Goal: Information Seeking & Learning: Learn about a topic

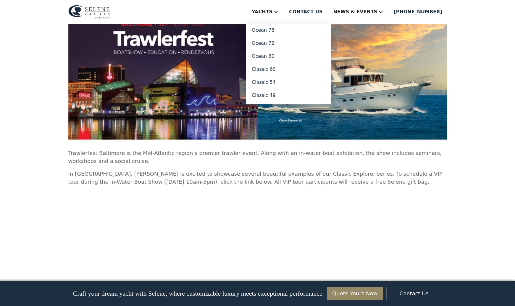
scroll to position [1569, 0]
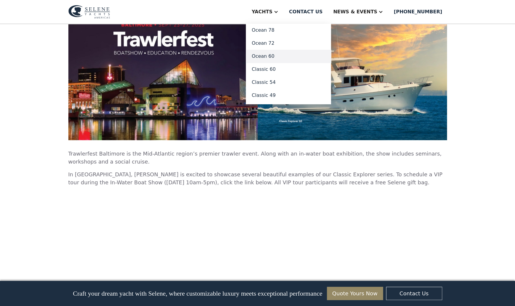
click at [289, 54] on link "Ocean 60" at bounding box center [288, 56] width 85 height 13
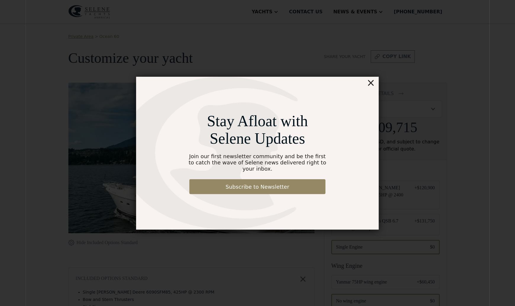
click at [372, 89] on div "×" at bounding box center [371, 83] width 9 height 12
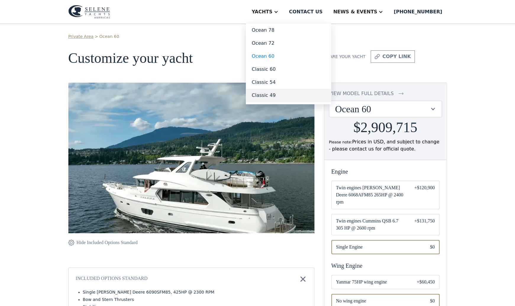
click at [289, 99] on link "Classic 49" at bounding box center [288, 95] width 85 height 13
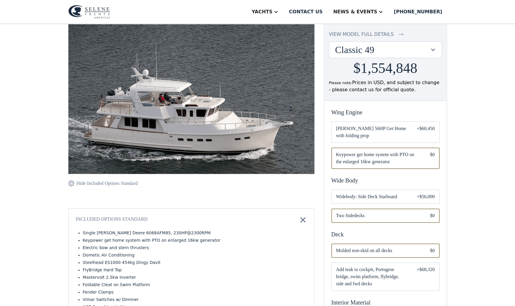
scroll to position [59, 0]
click at [350, 129] on span "[PERSON_NAME] 56HP Get Home with folding prop" at bounding box center [371, 132] width 71 height 14
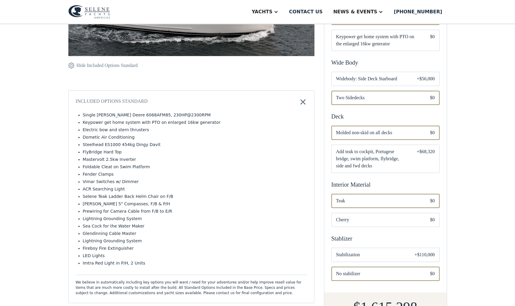
scroll to position [178, 0]
click at [395, 216] on span "Cherry" at bounding box center [378, 219] width 85 height 7
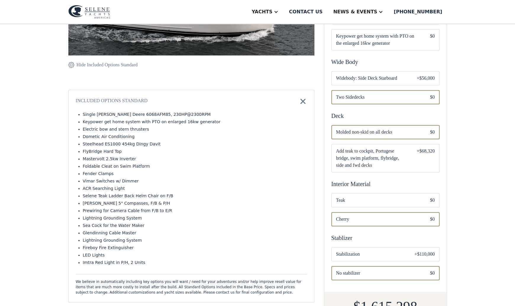
click at [346, 200] on span "Teak" at bounding box center [378, 200] width 85 height 7
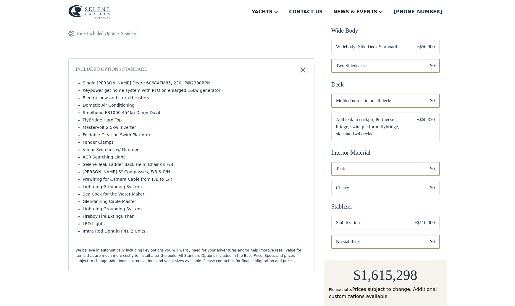
scroll to position [237, 0]
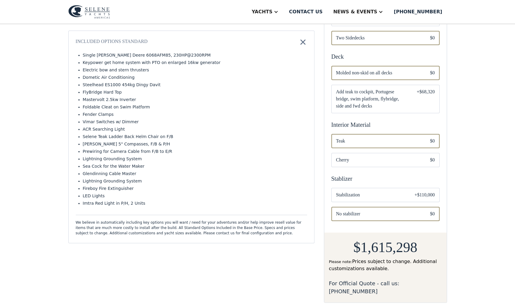
click at [378, 196] on span "Stabilization" at bounding box center [370, 194] width 69 height 7
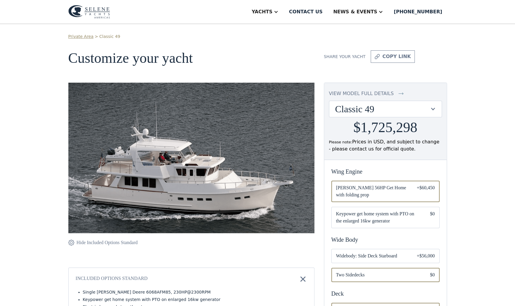
click at [367, 91] on div "view model full details" at bounding box center [361, 93] width 65 height 7
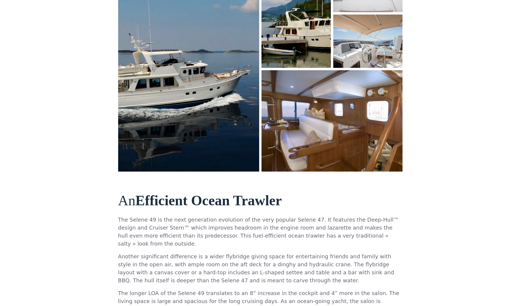
scroll to position [89, 0]
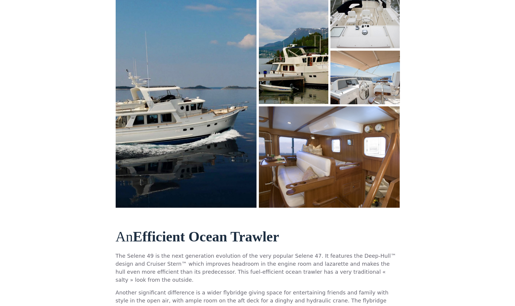
click at [354, 90] on img "open lightbox" at bounding box center [365, 77] width 72 height 55
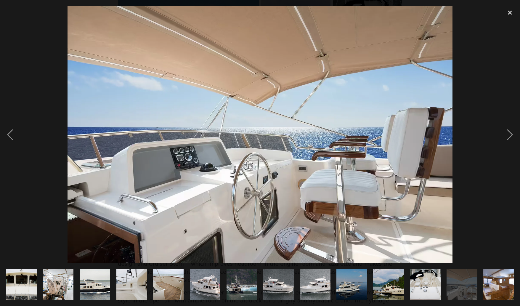
scroll to position [0, 587]
click at [10, 137] on div "previous image" at bounding box center [10, 134] width 20 height 257
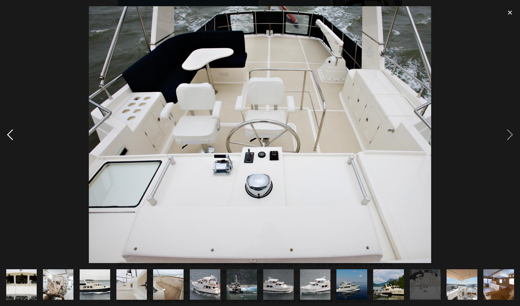
click at [10, 137] on div "previous image" at bounding box center [10, 134] width 20 height 257
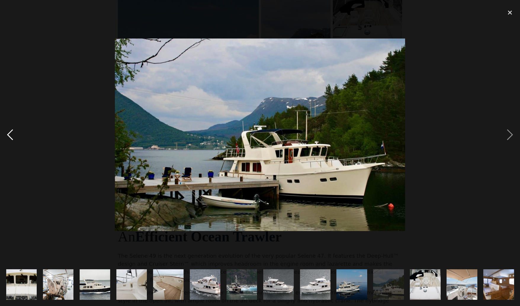
click at [9, 138] on div "previous image" at bounding box center [10, 134] width 20 height 257
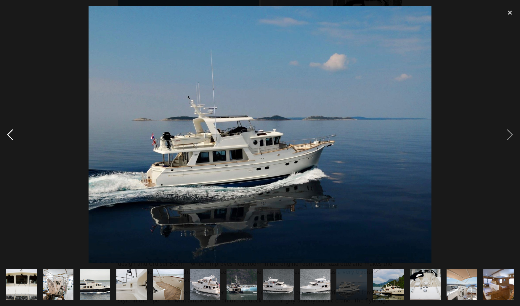
click at [6, 134] on div "previous image" at bounding box center [10, 134] width 20 height 257
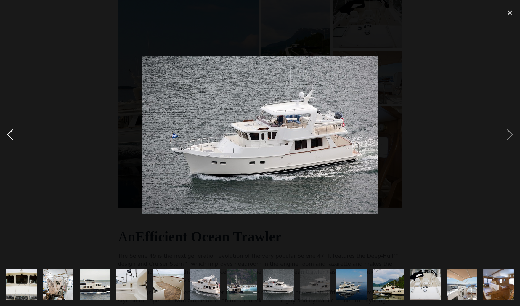
click at [6, 134] on div "previous image" at bounding box center [10, 134] width 20 height 257
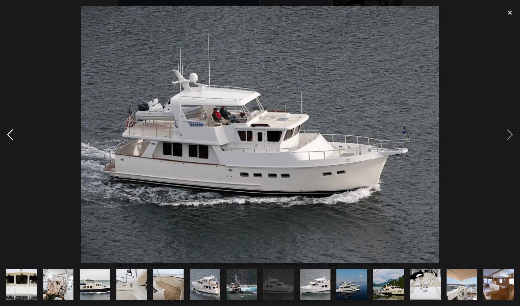
click at [7, 134] on div "previous image" at bounding box center [10, 134] width 20 height 257
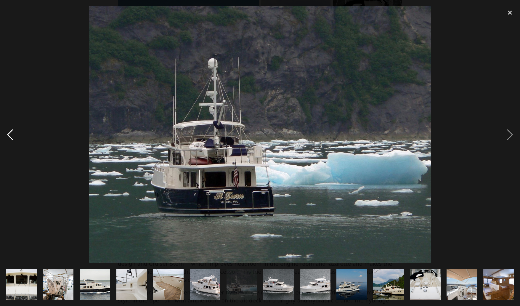
click at [7, 134] on div "previous image" at bounding box center [10, 134] width 20 height 257
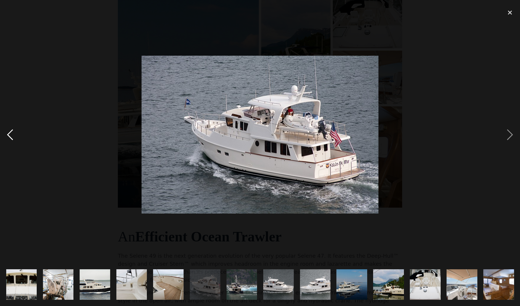
click at [7, 134] on div "previous image" at bounding box center [10, 134] width 20 height 257
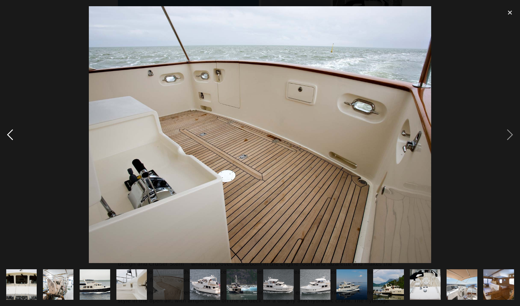
click at [7, 134] on div "previous image" at bounding box center [10, 134] width 20 height 257
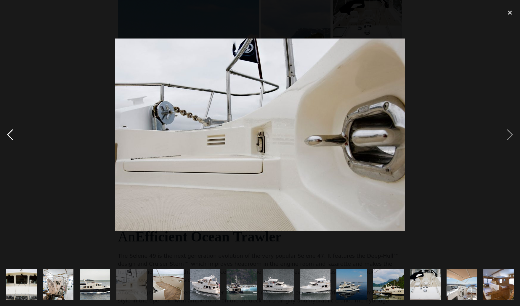
click at [7, 134] on div "previous image" at bounding box center [10, 134] width 20 height 257
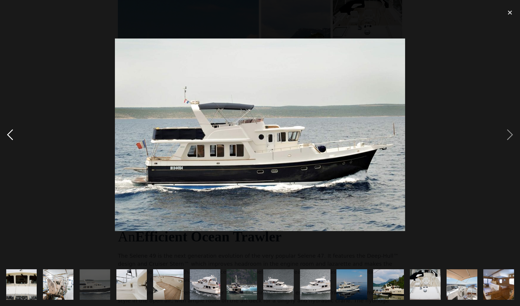
click at [7, 134] on div "previous image" at bounding box center [10, 134] width 20 height 257
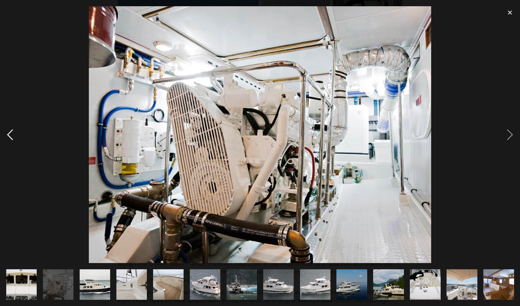
click at [7, 134] on div "previous image" at bounding box center [10, 134] width 20 height 257
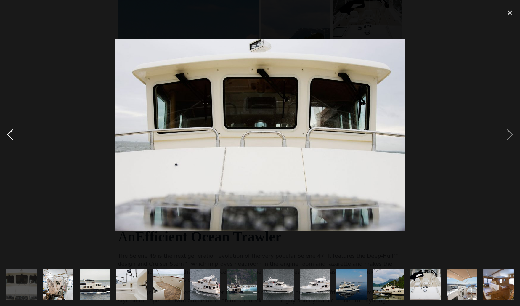
click at [7, 134] on div "previous image" at bounding box center [10, 134] width 20 height 257
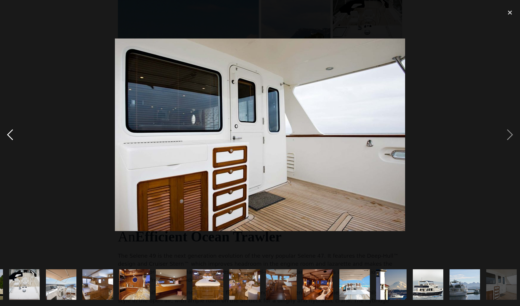
scroll to position [0, 70]
click at [7, 134] on div "previous image" at bounding box center [10, 134] width 20 height 257
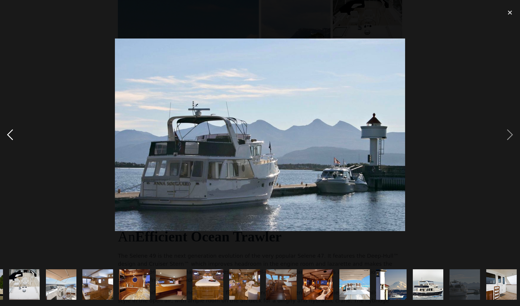
click at [7, 134] on div "previous image" at bounding box center [10, 134] width 20 height 257
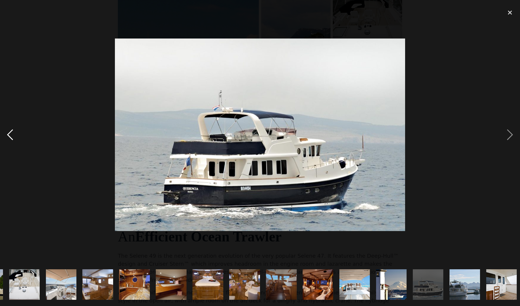
click at [7, 134] on div "previous image" at bounding box center [10, 134] width 20 height 257
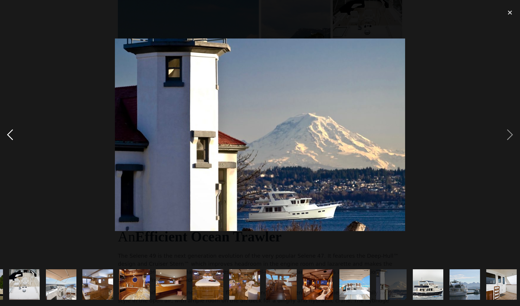
click at [7, 134] on div "previous image" at bounding box center [10, 134] width 20 height 257
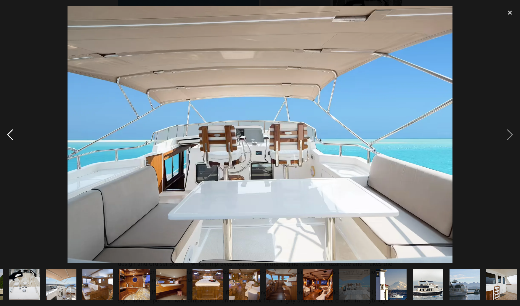
click at [7, 134] on div "previous image" at bounding box center [10, 134] width 20 height 257
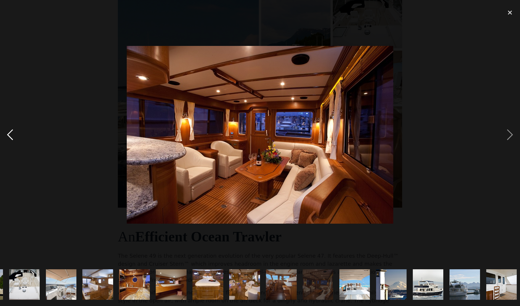
click at [7, 134] on div "previous image" at bounding box center [10, 134] width 20 height 257
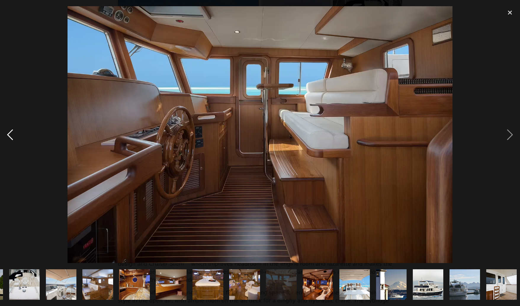
click at [7, 134] on div "previous image" at bounding box center [10, 134] width 20 height 257
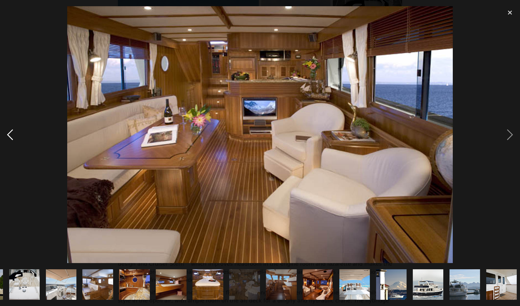
click at [7, 134] on div "previous image" at bounding box center [10, 134] width 20 height 257
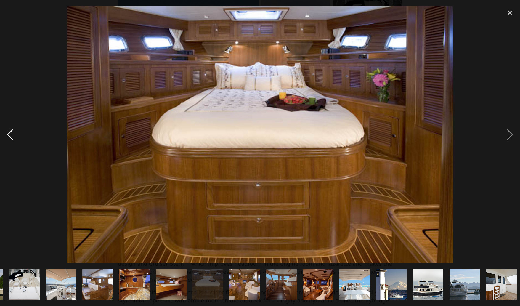
click at [7, 134] on div "previous image" at bounding box center [10, 134] width 20 height 257
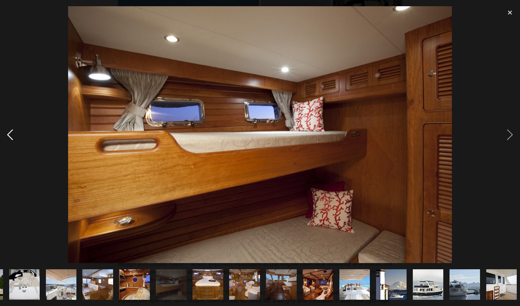
click at [7, 134] on div "previous image" at bounding box center [10, 134] width 20 height 257
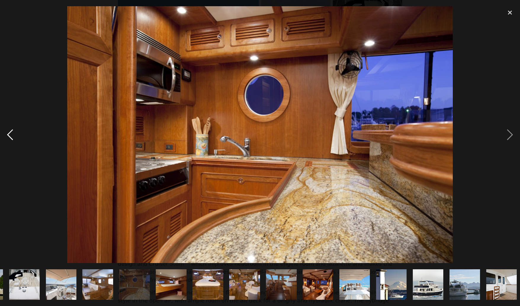
click at [7, 134] on div "previous image" at bounding box center [10, 134] width 20 height 257
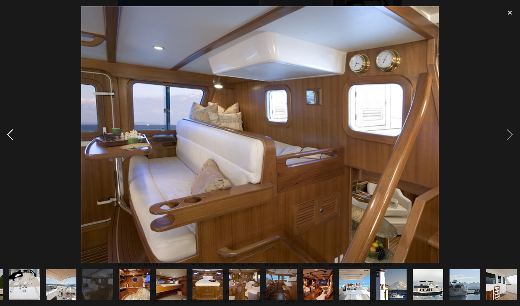
click at [7, 136] on div "previous image" at bounding box center [10, 134] width 20 height 257
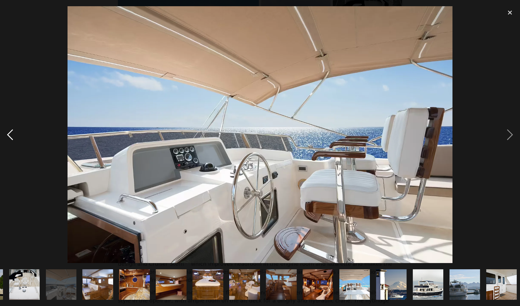
click at [5, 139] on div "previous image" at bounding box center [10, 134] width 20 height 257
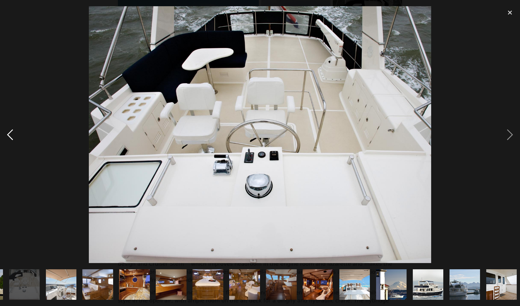
click at [5, 139] on div "previous image" at bounding box center [10, 134] width 20 height 257
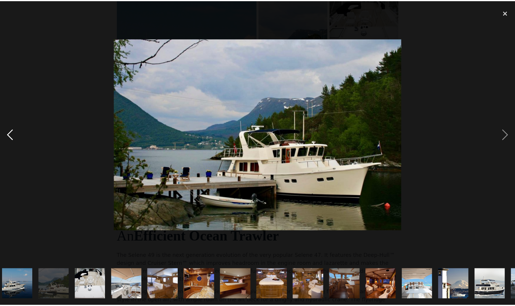
scroll to position [0, 0]
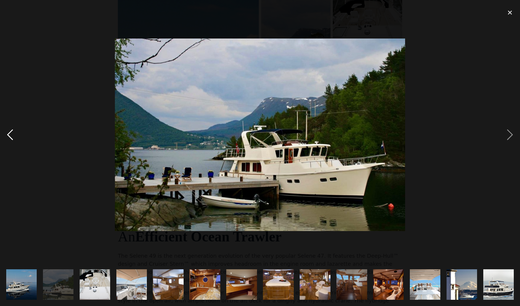
click at [5, 139] on div "previous image" at bounding box center [10, 134] width 20 height 257
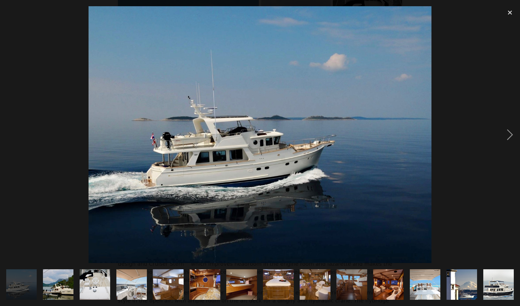
click at [5, 139] on div "previous image" at bounding box center [10, 134] width 20 height 257
click at [511, 13] on div "close lightbox" at bounding box center [510, 12] width 20 height 13
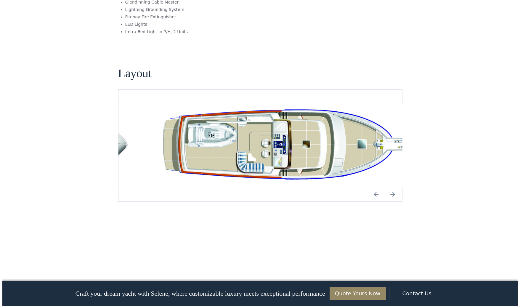
scroll to position [1071, 0]
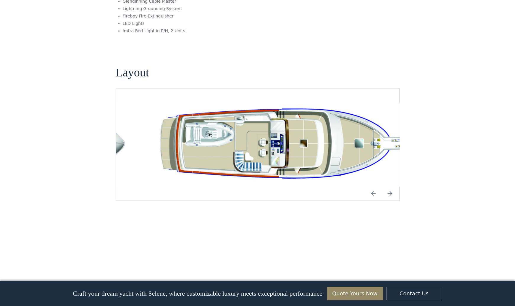
click at [292, 129] on img "open lightbox" at bounding box center [286, 144] width 274 height 83
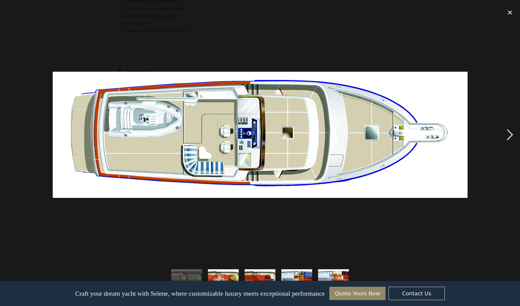
click at [507, 135] on div "next image" at bounding box center [510, 134] width 20 height 257
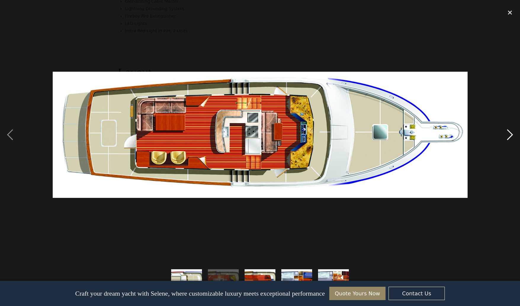
click at [507, 135] on div "next image" at bounding box center [510, 134] width 20 height 257
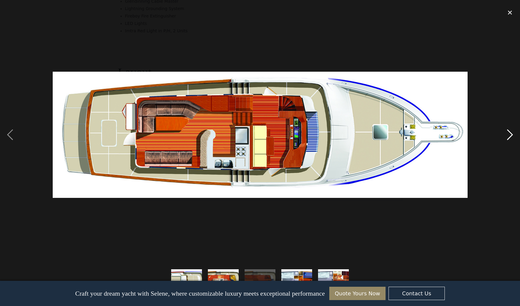
click at [507, 135] on div "next image" at bounding box center [510, 134] width 20 height 257
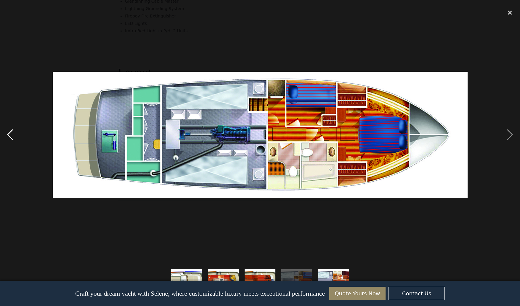
click at [7, 131] on div "previous image" at bounding box center [10, 134] width 20 height 257
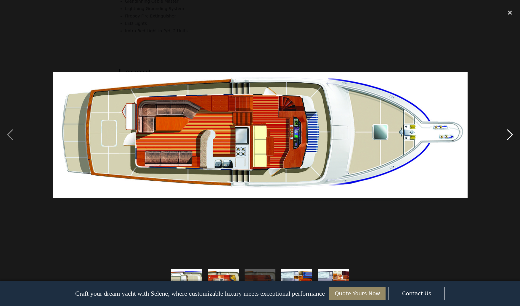
click at [509, 136] on div "next image" at bounding box center [510, 134] width 20 height 257
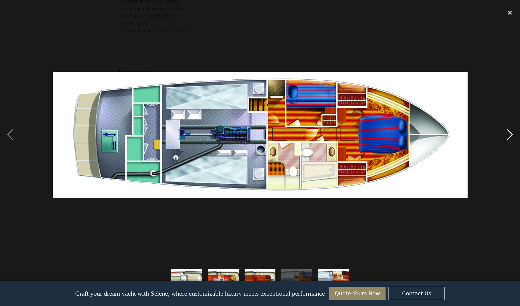
click at [509, 136] on div "next image" at bounding box center [510, 134] width 20 height 257
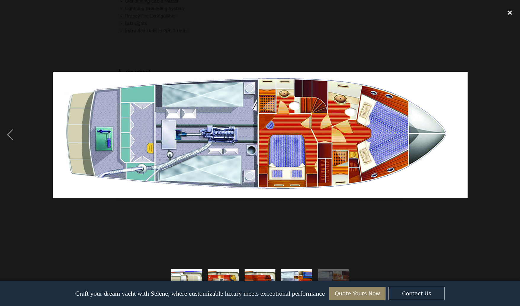
click at [512, 7] on div "close lightbox" at bounding box center [510, 12] width 20 height 13
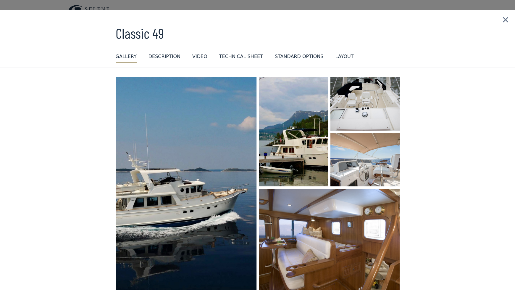
scroll to position [0, 0]
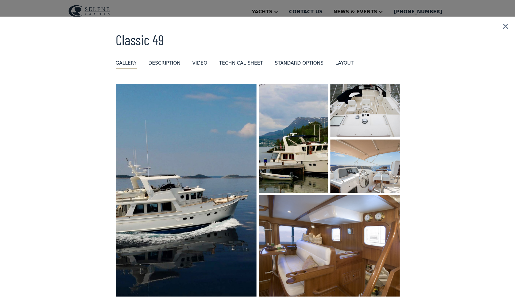
click at [504, 27] on img at bounding box center [505, 27] width 19 height 20
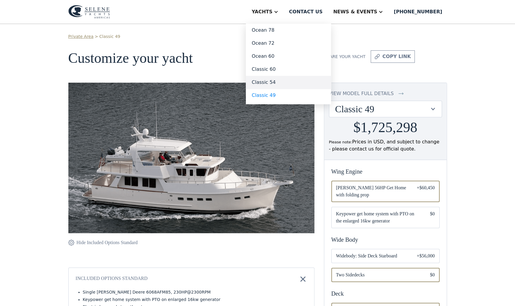
click at [295, 83] on link "Classic 54" at bounding box center [288, 82] width 85 height 13
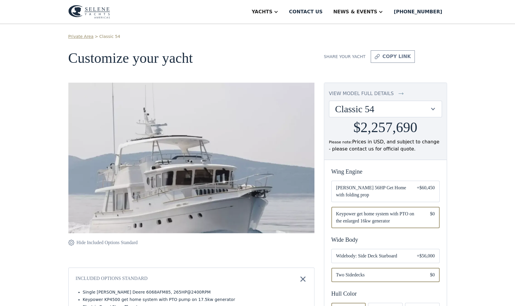
click at [368, 93] on div "view model full details" at bounding box center [361, 93] width 65 height 7
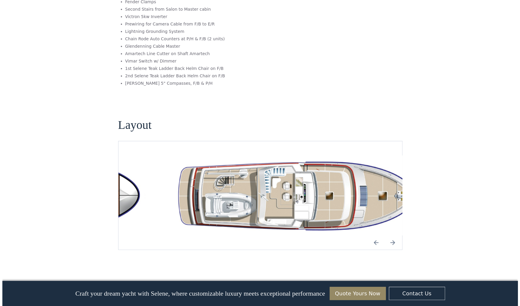
scroll to position [977, 0]
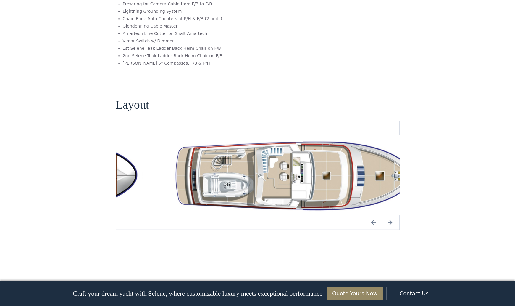
click at [271, 165] on img "open lightbox" at bounding box center [304, 175] width 274 height 80
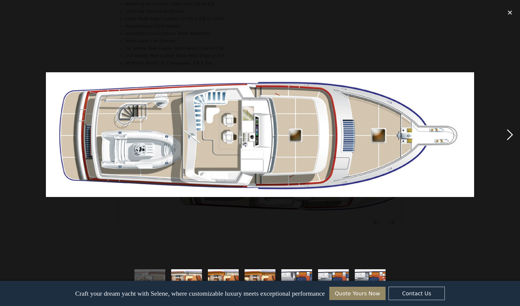
click at [510, 135] on div "next image" at bounding box center [510, 134] width 20 height 257
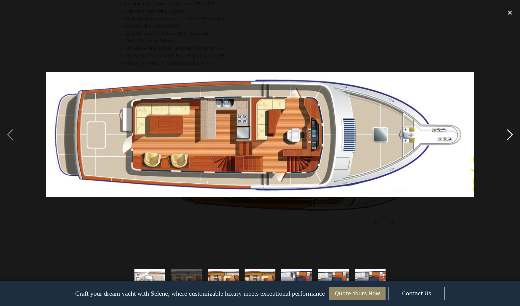
click at [510, 135] on div "next image" at bounding box center [510, 134] width 20 height 257
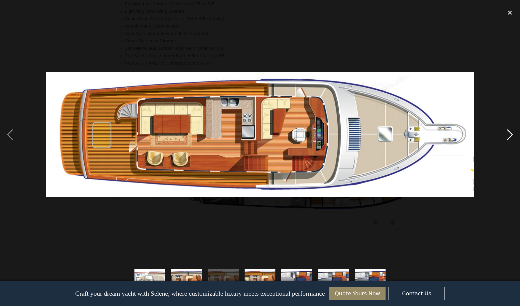
click at [510, 135] on div "next image" at bounding box center [510, 134] width 20 height 257
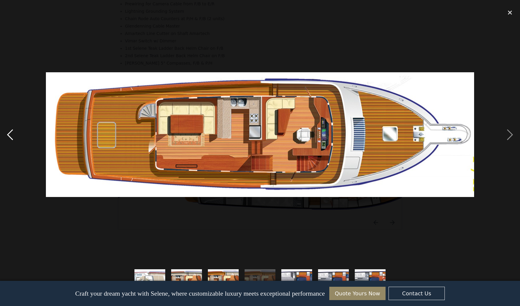
click at [8, 134] on div "previous image" at bounding box center [10, 134] width 20 height 257
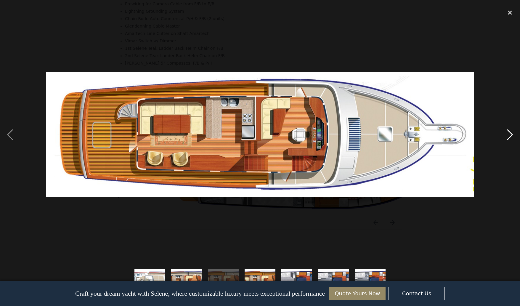
click at [511, 134] on div "next image" at bounding box center [510, 134] width 20 height 257
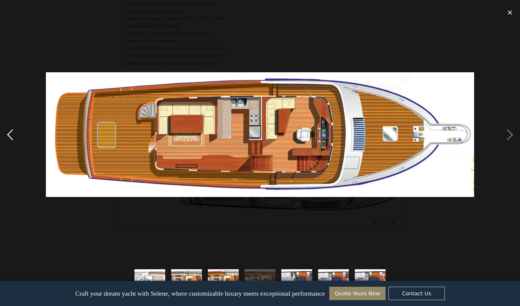
click at [9, 131] on div "previous image" at bounding box center [10, 134] width 20 height 257
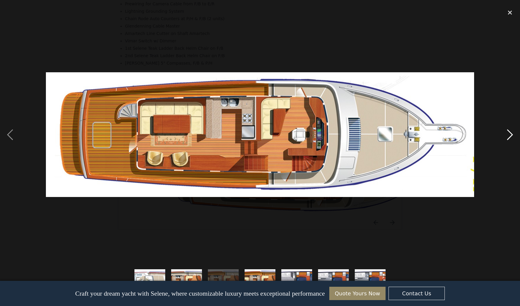
click at [508, 134] on div "next image" at bounding box center [510, 134] width 20 height 257
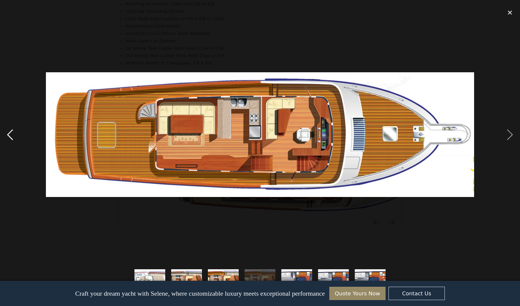
click at [9, 133] on div "previous image" at bounding box center [10, 134] width 20 height 257
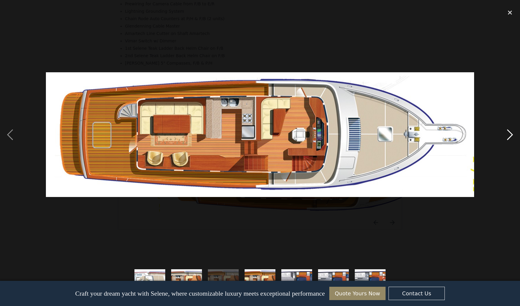
click at [510, 131] on div "next image" at bounding box center [510, 134] width 20 height 257
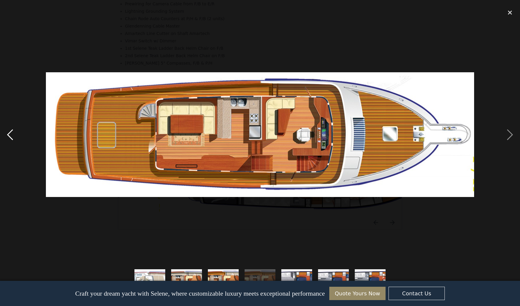
click at [12, 134] on div "previous image" at bounding box center [10, 134] width 20 height 257
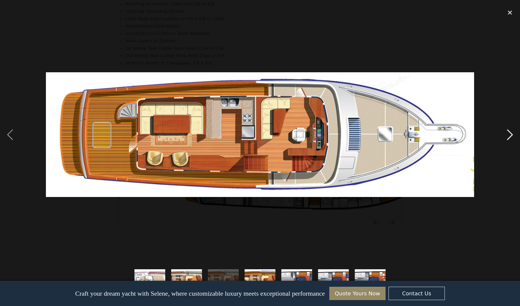
click at [502, 136] on div "next image" at bounding box center [510, 134] width 20 height 257
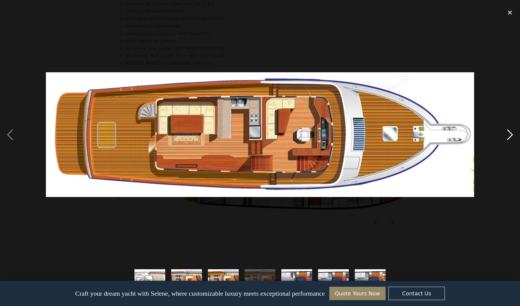
click at [502, 136] on div "next image" at bounding box center [510, 134] width 20 height 257
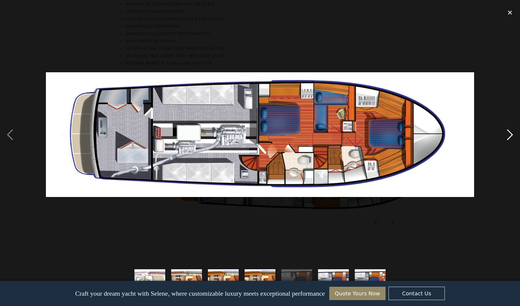
click at [512, 133] on div "next image" at bounding box center [510, 134] width 20 height 257
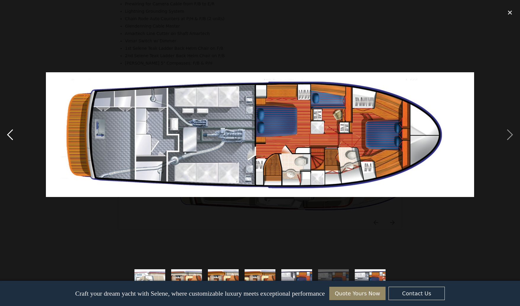
click at [7, 131] on div "previous image" at bounding box center [10, 134] width 20 height 257
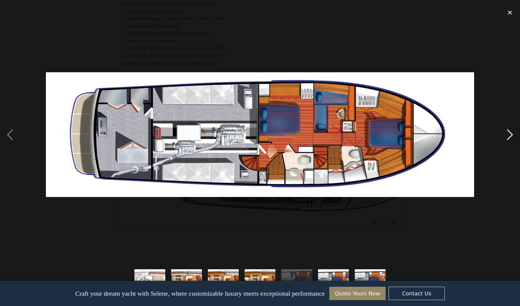
click at [509, 134] on div "next image" at bounding box center [510, 134] width 20 height 257
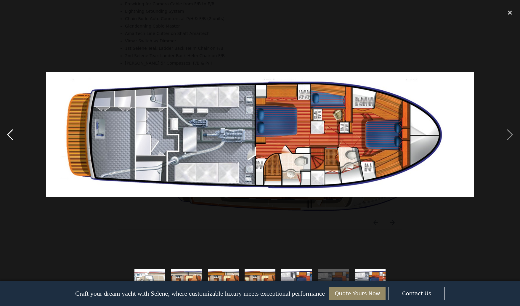
click at [8, 131] on div "previous image" at bounding box center [10, 134] width 20 height 257
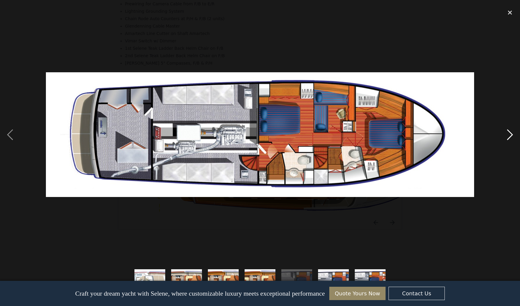
click at [508, 132] on div "next image" at bounding box center [510, 134] width 20 height 257
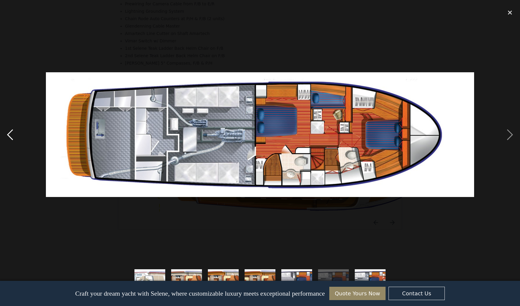
click at [9, 136] on div "previous image" at bounding box center [10, 134] width 20 height 257
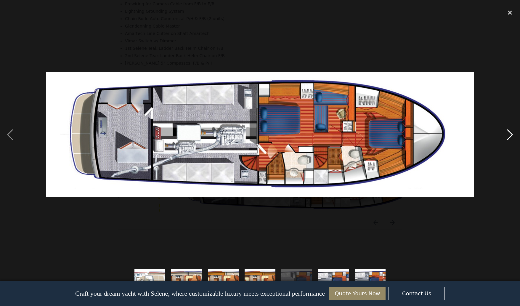
click at [511, 133] on div "next image" at bounding box center [510, 134] width 20 height 257
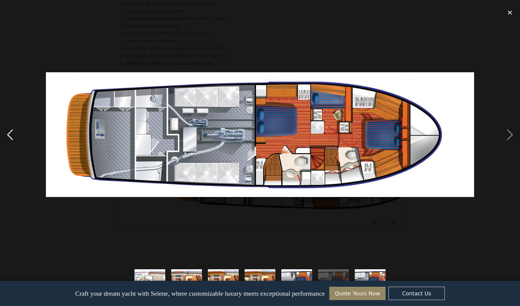
click at [8, 138] on div "previous image" at bounding box center [10, 134] width 20 height 257
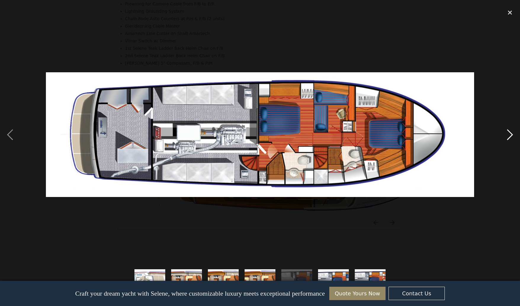
click at [510, 131] on div "next image" at bounding box center [510, 134] width 20 height 257
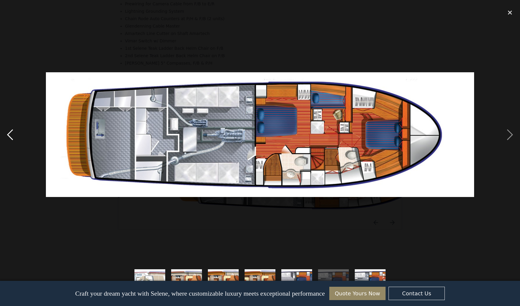
click at [13, 132] on div "previous image" at bounding box center [10, 134] width 20 height 257
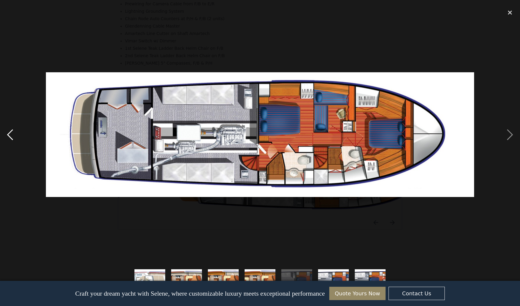
click at [12, 132] on div "previous image" at bounding box center [10, 134] width 20 height 257
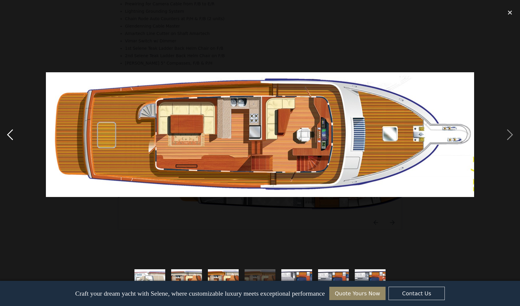
click at [12, 132] on div "previous image" at bounding box center [10, 134] width 20 height 257
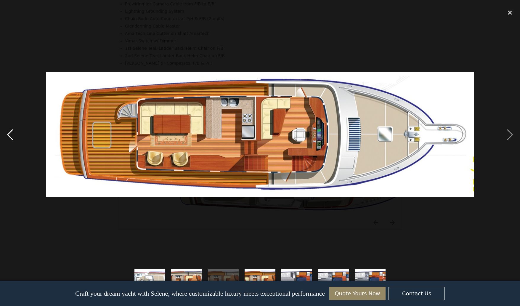
click at [12, 132] on div "previous image" at bounding box center [10, 134] width 20 height 257
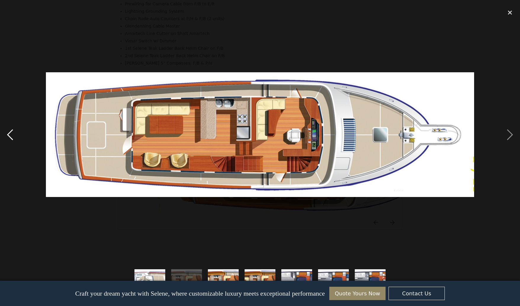
click at [8, 135] on div "previous image" at bounding box center [10, 134] width 20 height 257
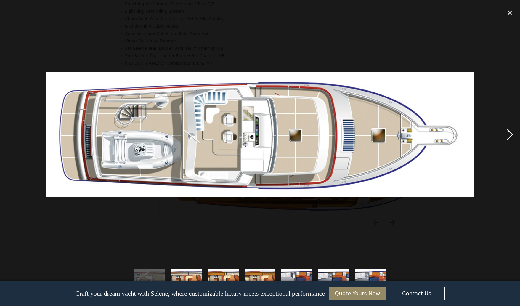
click at [509, 136] on div "next image" at bounding box center [510, 134] width 20 height 257
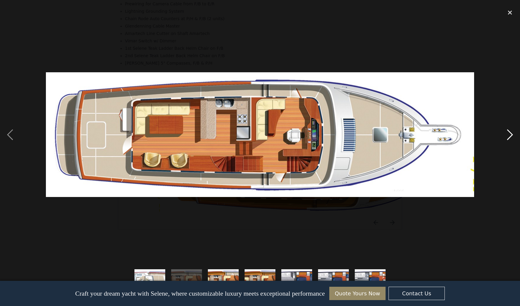
click at [508, 136] on div "next image" at bounding box center [510, 134] width 20 height 257
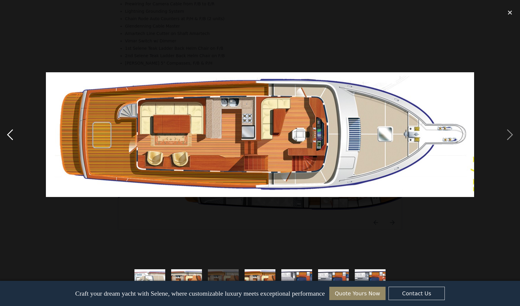
click at [5, 134] on div "previous image" at bounding box center [10, 134] width 20 height 257
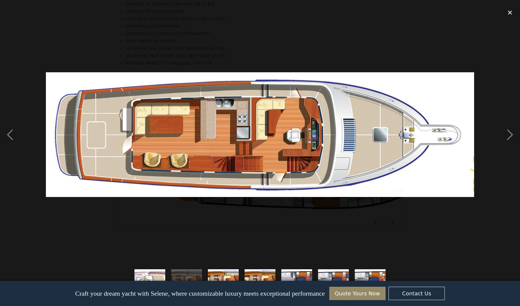
click at [498, 134] on div at bounding box center [260, 134] width 520 height 257
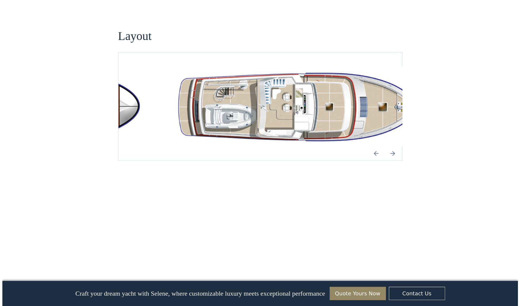
scroll to position [1066, 0]
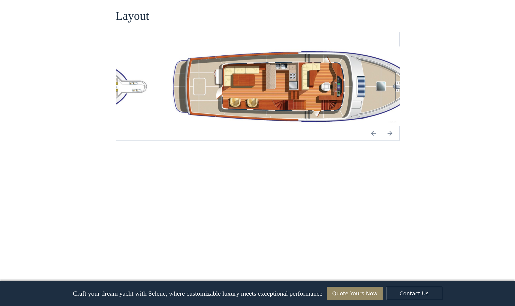
click at [301, 94] on img "open lightbox" at bounding box center [304, 86] width 274 height 80
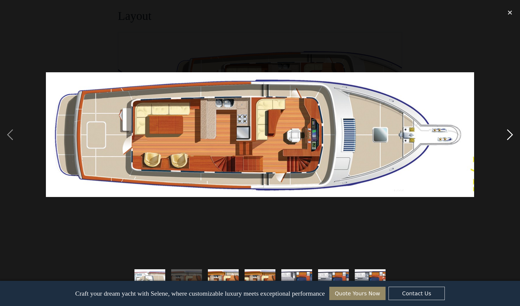
click at [515, 134] on div "next image" at bounding box center [510, 134] width 20 height 257
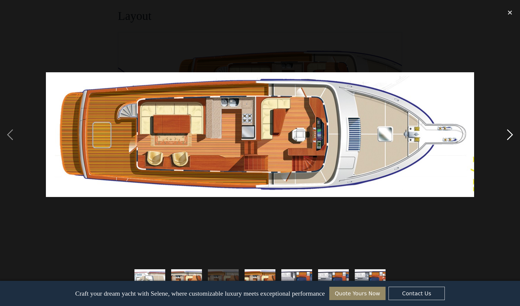
click at [512, 135] on div "next image" at bounding box center [510, 134] width 20 height 257
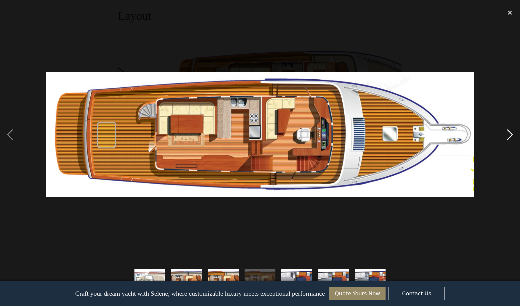
click at [512, 135] on div "next image" at bounding box center [510, 134] width 20 height 257
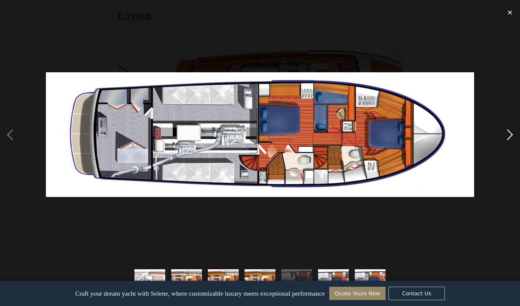
click at [512, 135] on div "next image" at bounding box center [510, 134] width 20 height 257
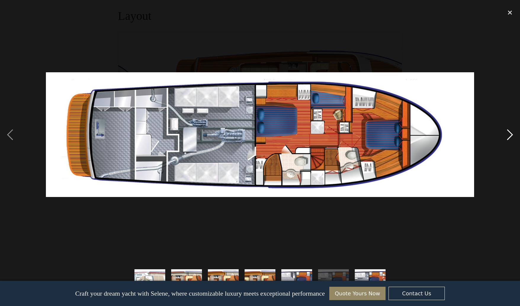
click at [512, 135] on div "next image" at bounding box center [510, 134] width 20 height 257
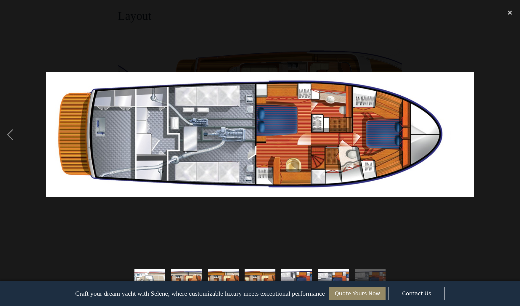
click at [512, 135] on div "next image" at bounding box center [510, 134] width 20 height 257
click at [7, 135] on div "previous image" at bounding box center [10, 134] width 20 height 257
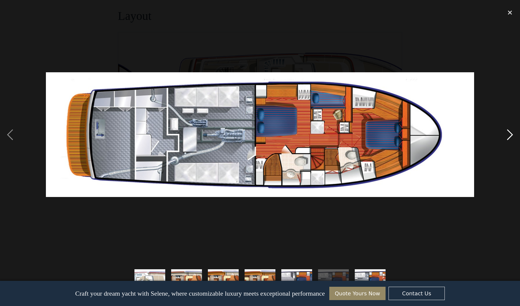
click at [506, 134] on div "next image" at bounding box center [510, 134] width 20 height 257
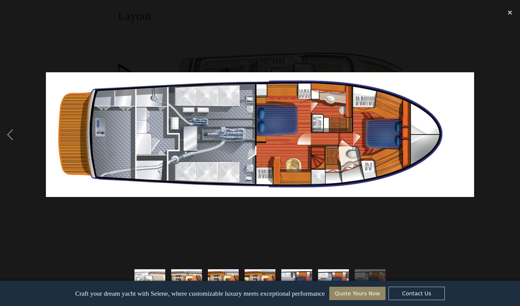
click at [508, 135] on div "next image" at bounding box center [510, 134] width 20 height 257
drag, startPoint x: 513, startPoint y: 137, endPoint x: 499, endPoint y: 78, distance: 61.2
click at [512, 133] on div "next image" at bounding box center [510, 134] width 20 height 257
click at [512, 12] on div "close lightbox" at bounding box center [510, 12] width 20 height 13
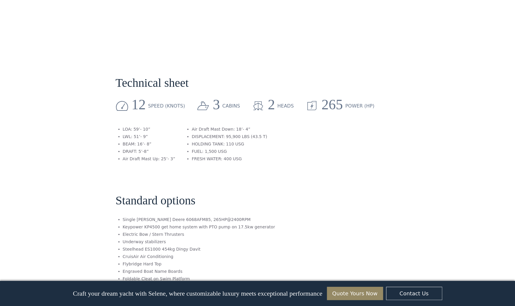
scroll to position [770, 0]
